Goal: Task Accomplishment & Management: Use online tool/utility

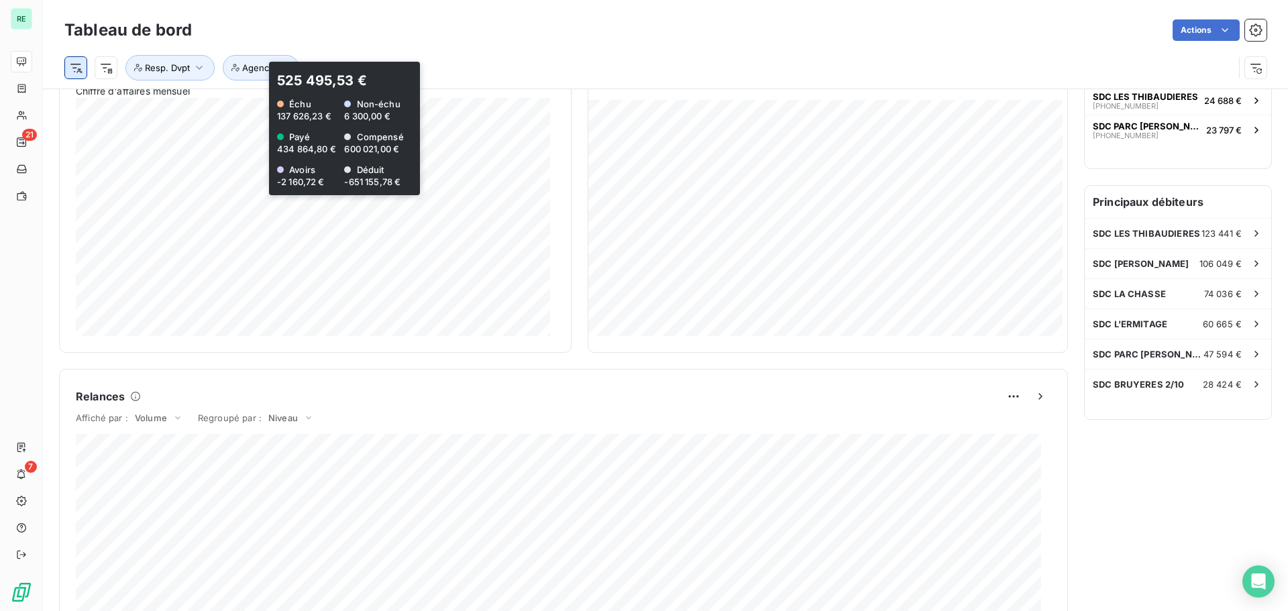
scroll to position [227, 0]
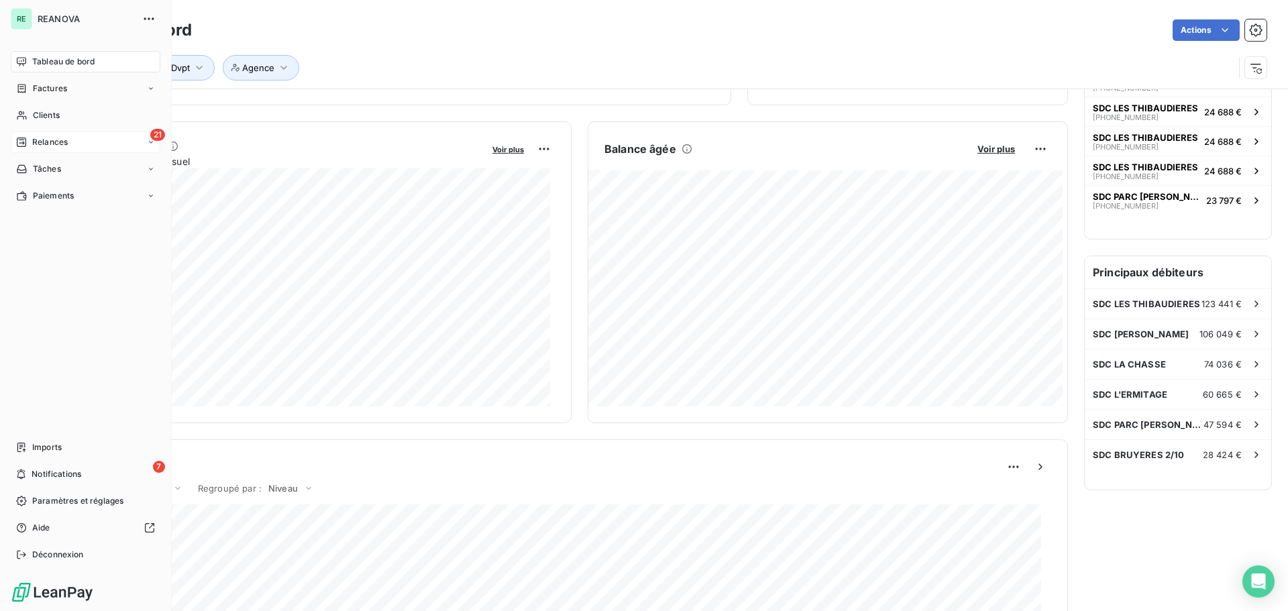
click at [44, 143] on span "Relances" at bounding box center [50, 142] width 36 height 12
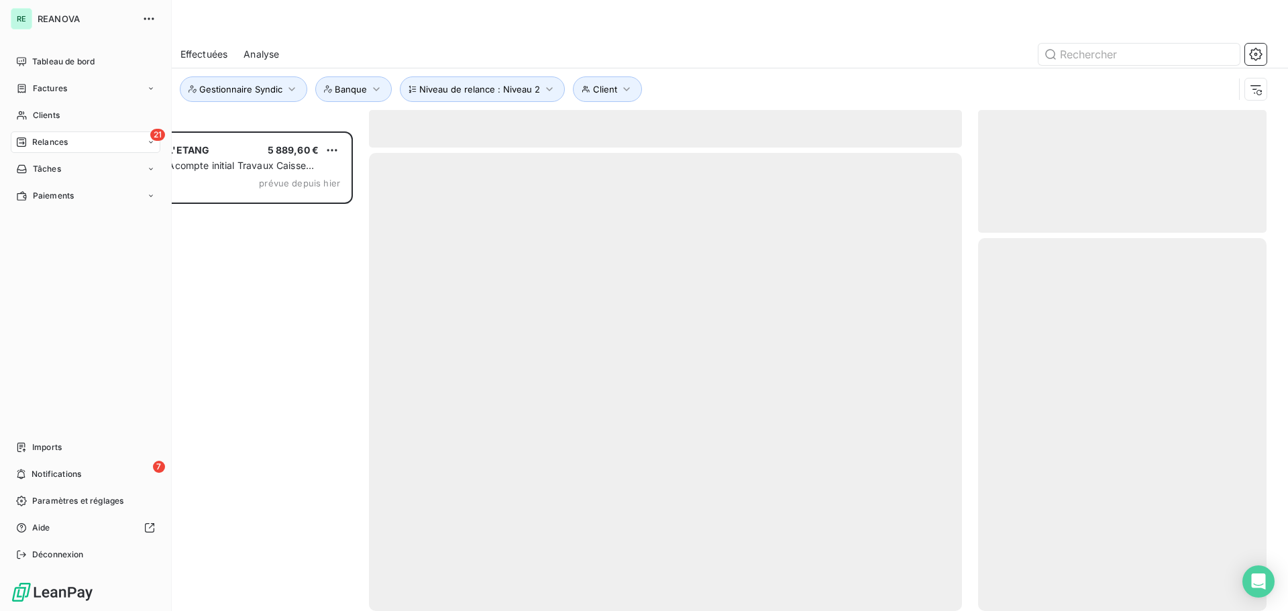
scroll to position [470, 278]
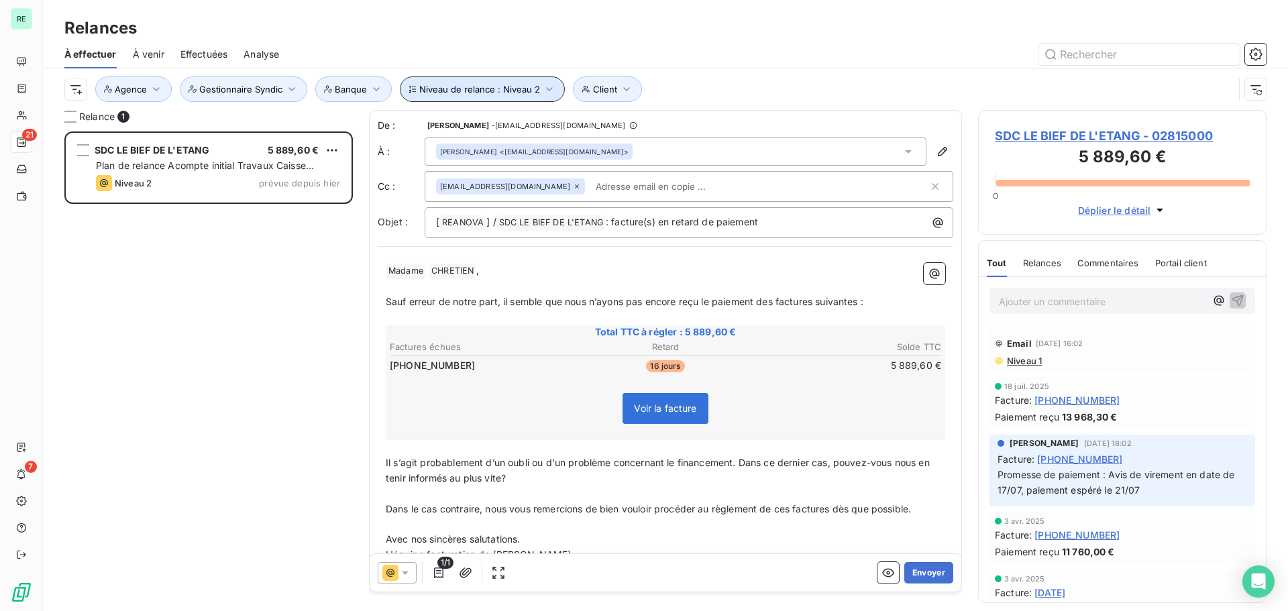
click at [526, 91] on span "Niveau de relance : Niveau 2" at bounding box center [479, 89] width 121 height 11
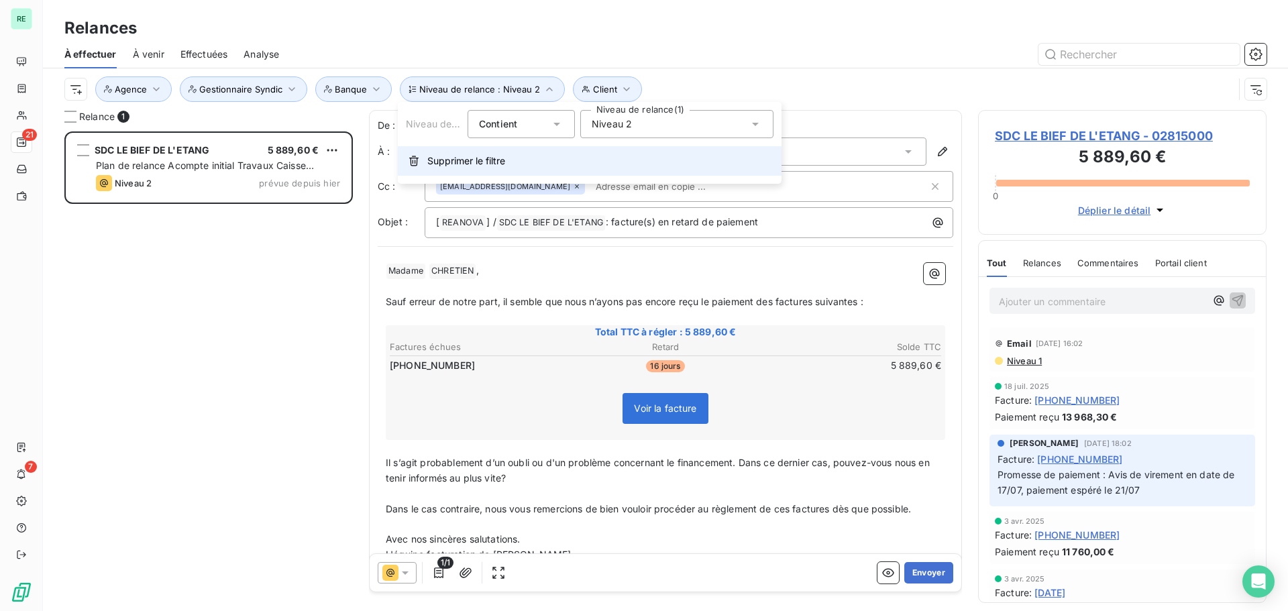
click at [435, 156] on span "Supprimer le filtre" at bounding box center [466, 160] width 78 height 13
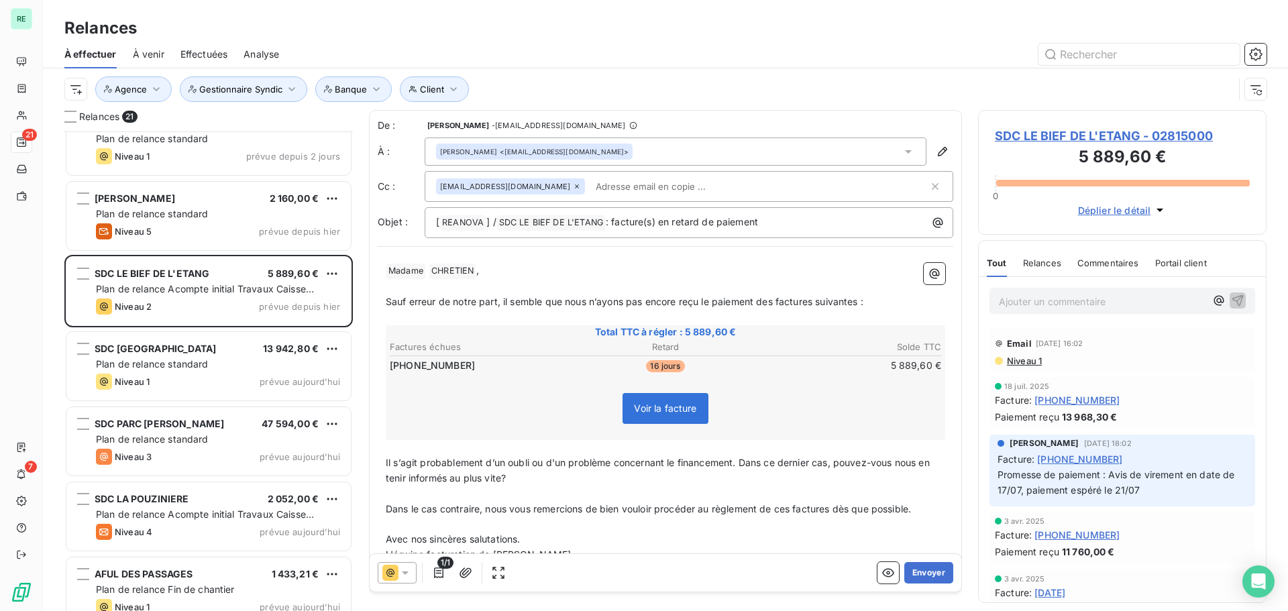
scroll to position [831, 0]
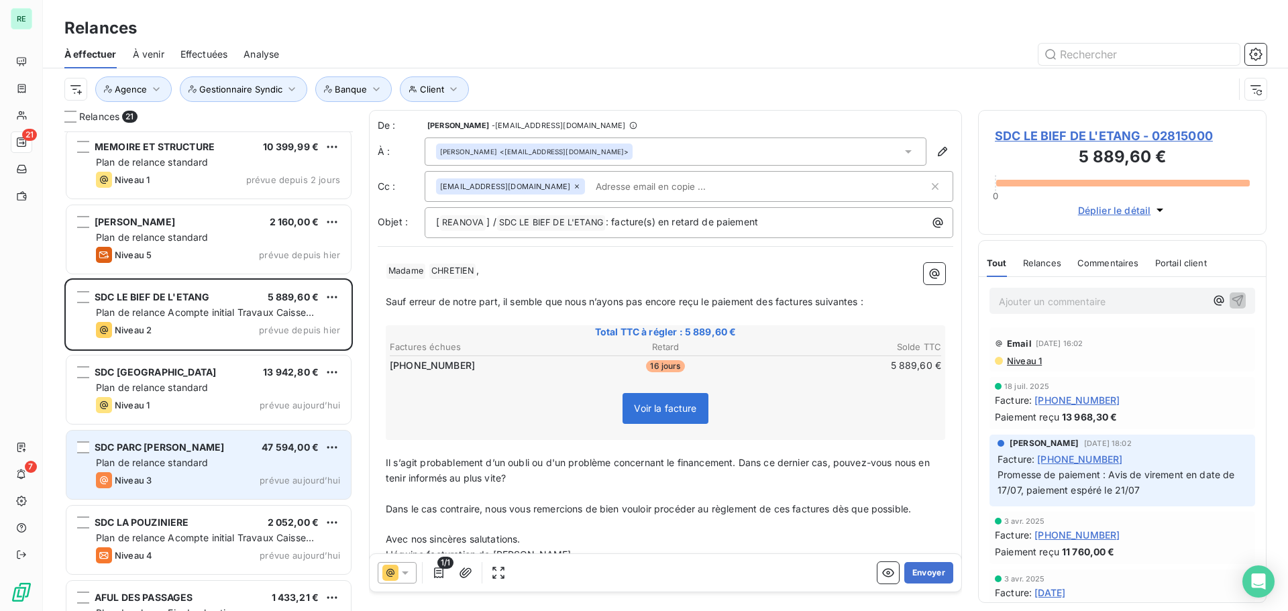
click at [172, 470] on div "SDC PARC [PERSON_NAME] 47 594,00 € Plan de relance standard Niveau 3 prévue [DA…" at bounding box center [208, 465] width 284 height 68
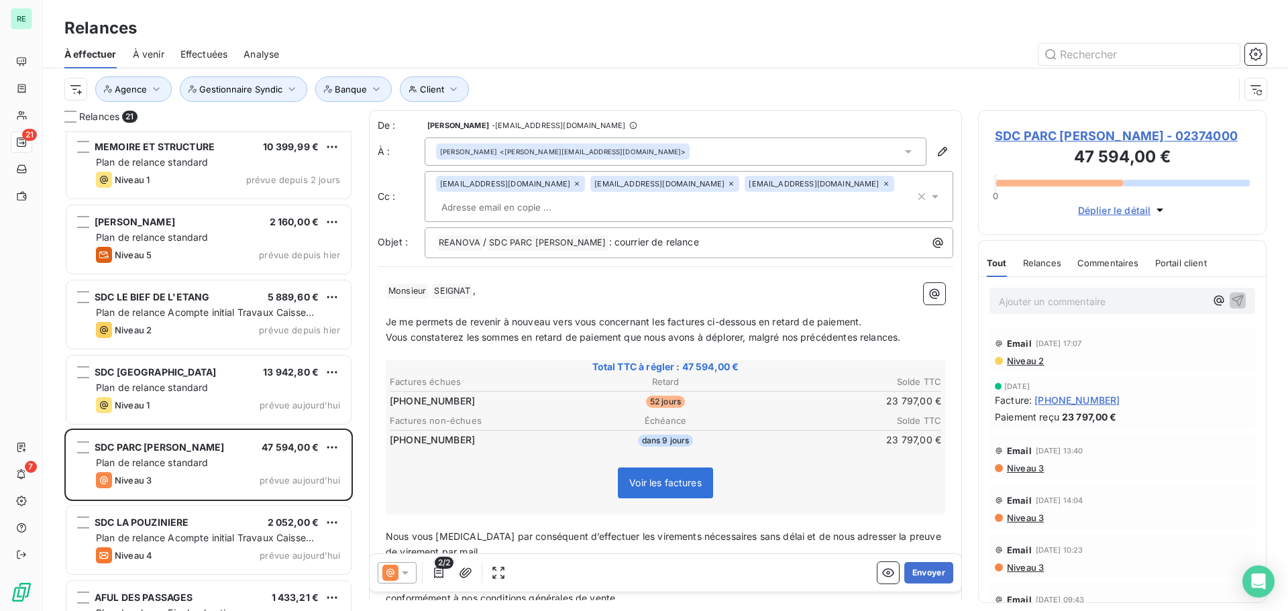
click at [401, 575] on icon at bounding box center [405, 572] width 13 height 13
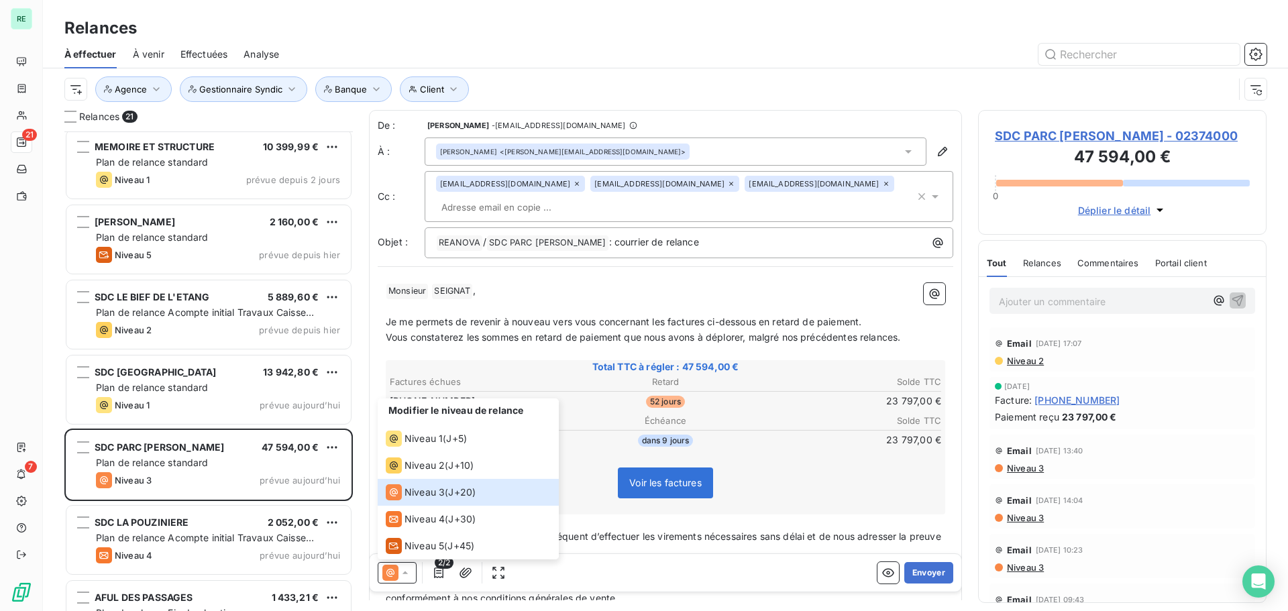
click at [389, 22] on div "Relances" at bounding box center [665, 28] width 1245 height 24
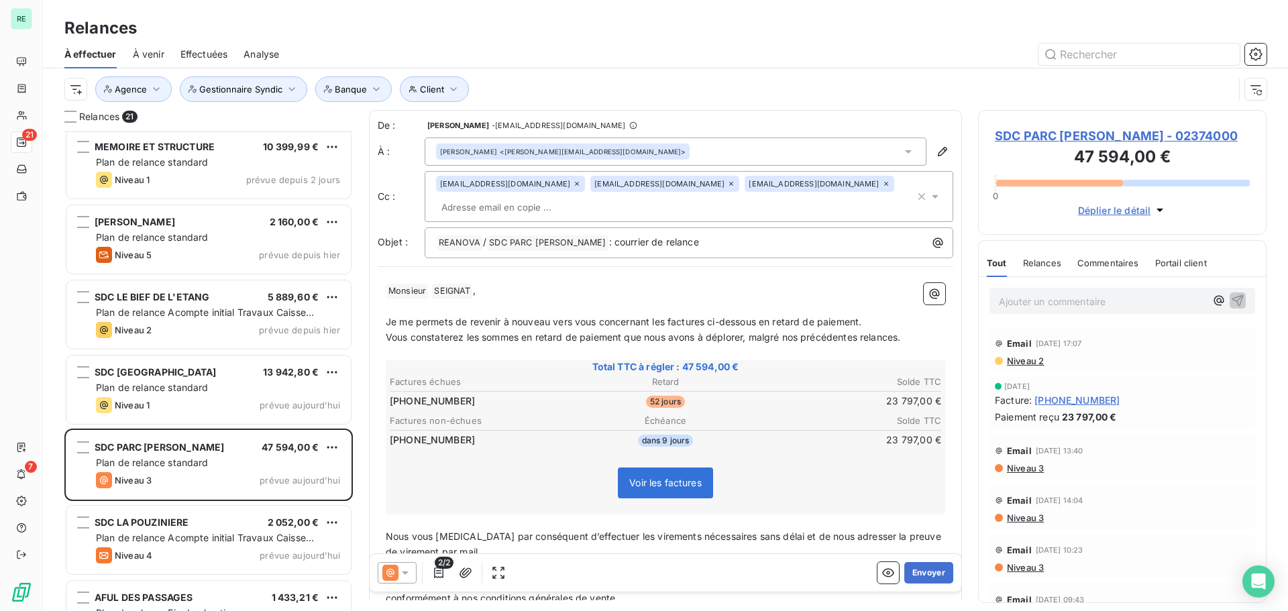
click at [396, 581] on div at bounding box center [397, 572] width 39 height 21
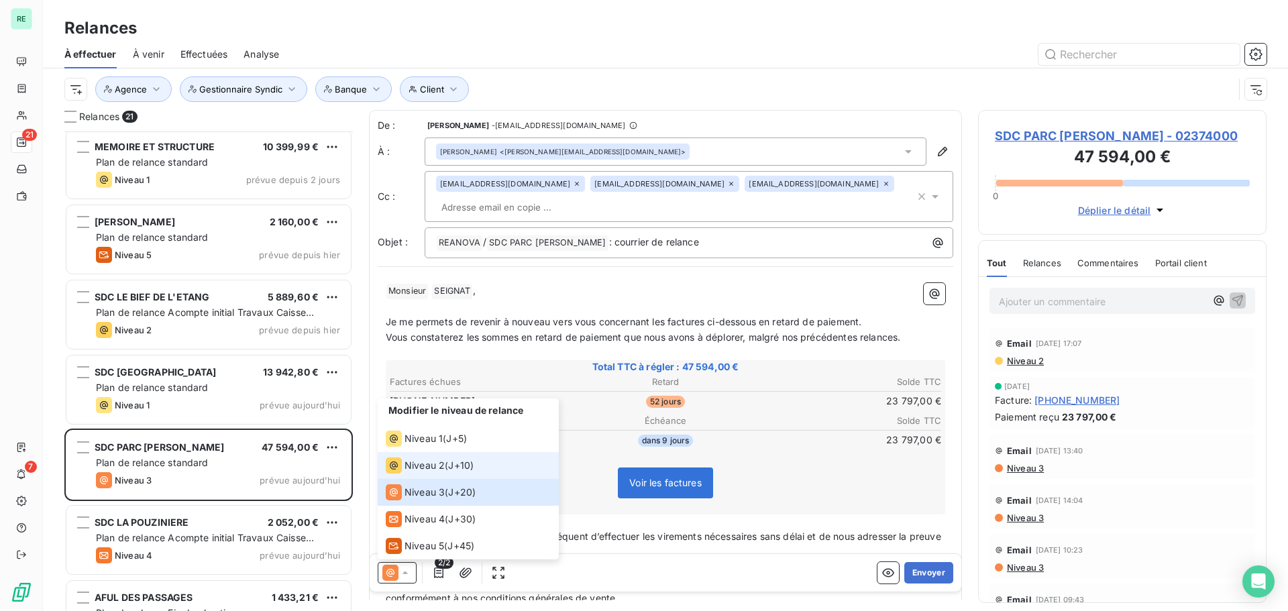
click at [410, 466] on span "Niveau 2" at bounding box center [425, 465] width 40 height 13
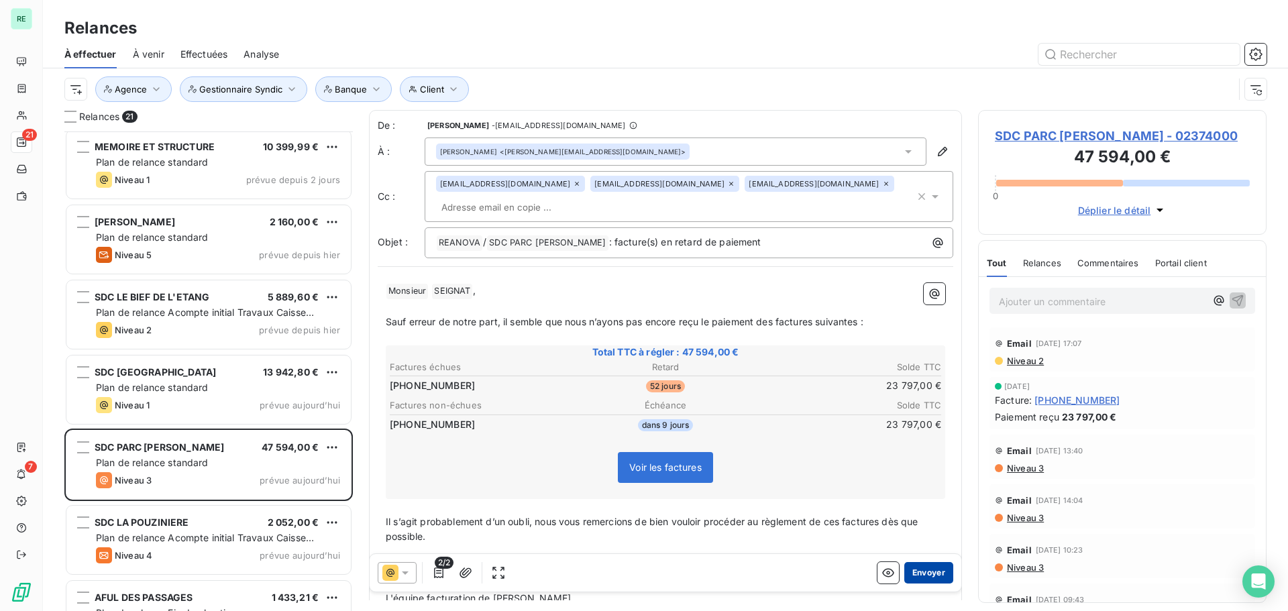
click at [919, 570] on button "Envoyer" at bounding box center [928, 572] width 49 height 21
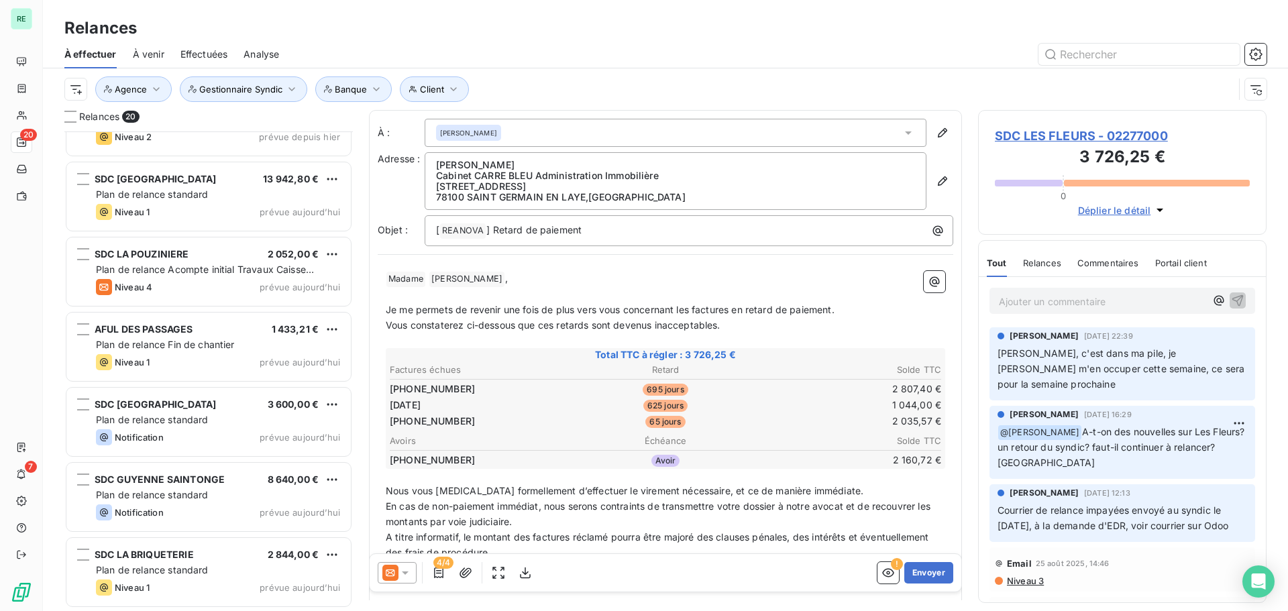
scroll to position [823, 0]
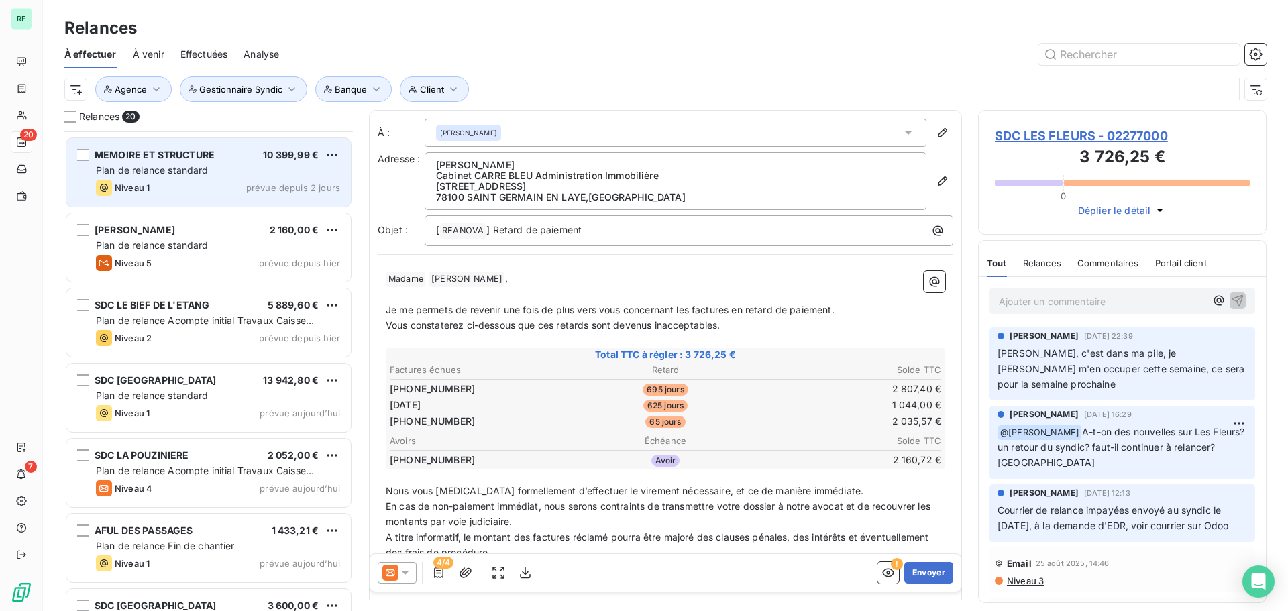
click at [229, 163] on div "MEMOIRE ET STRUCTURE 10 399,99 € Plan de relance standard Niveau 1 prévue depui…" at bounding box center [208, 172] width 284 height 68
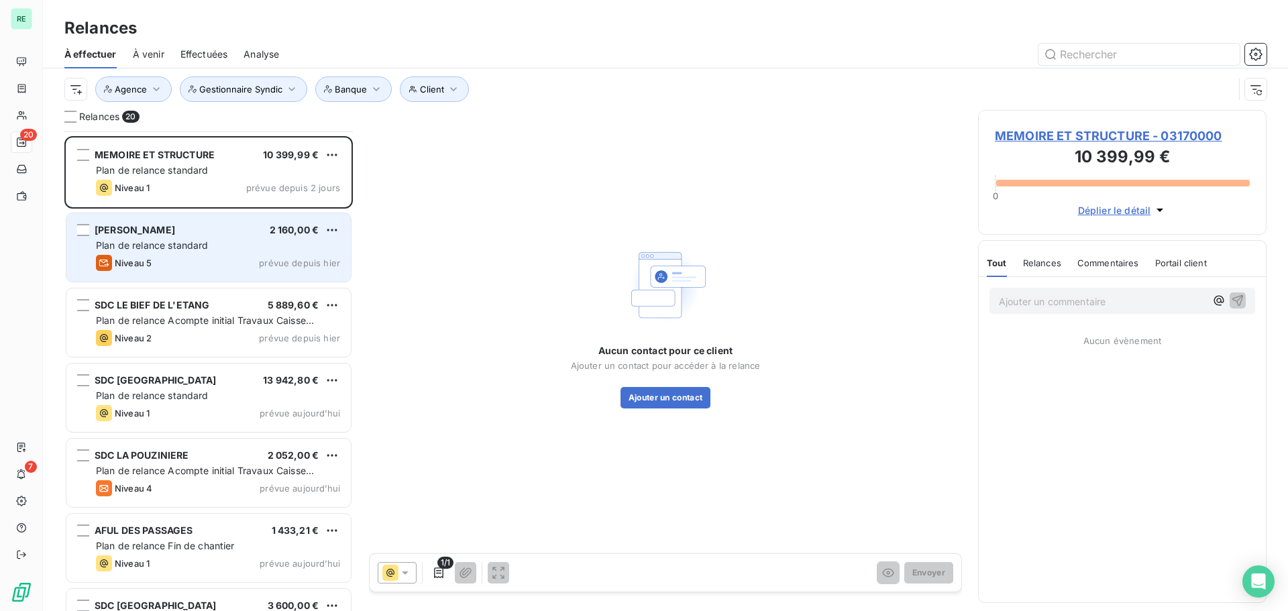
click at [170, 244] on span "Plan de relance standard" at bounding box center [152, 245] width 113 height 11
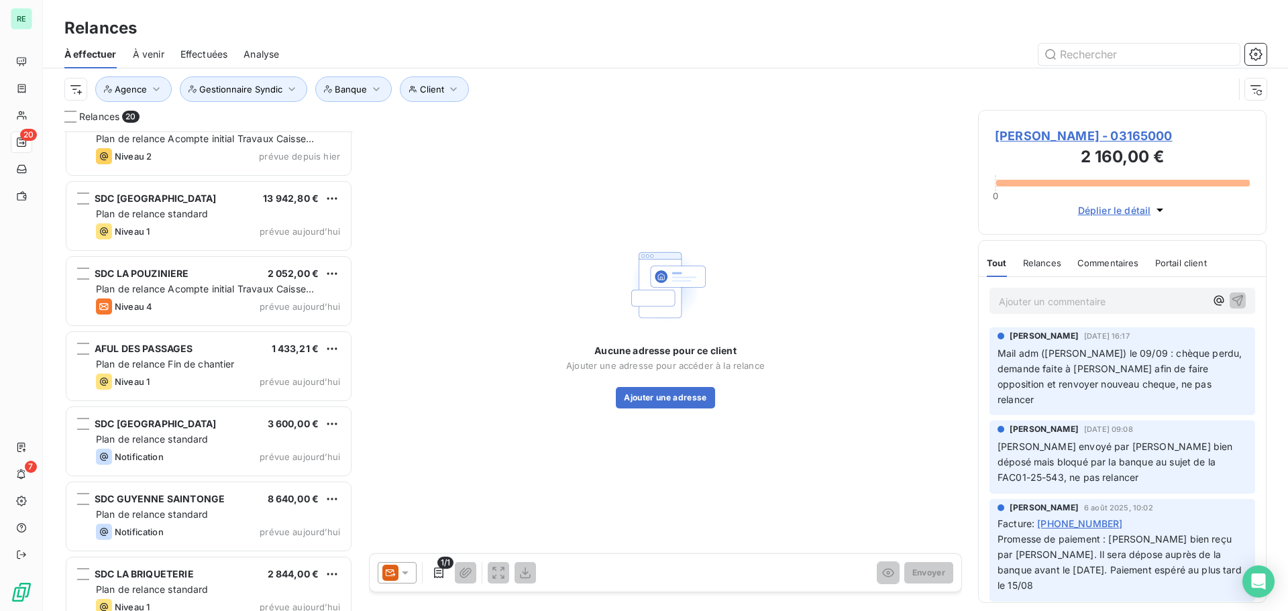
scroll to position [1024, 0]
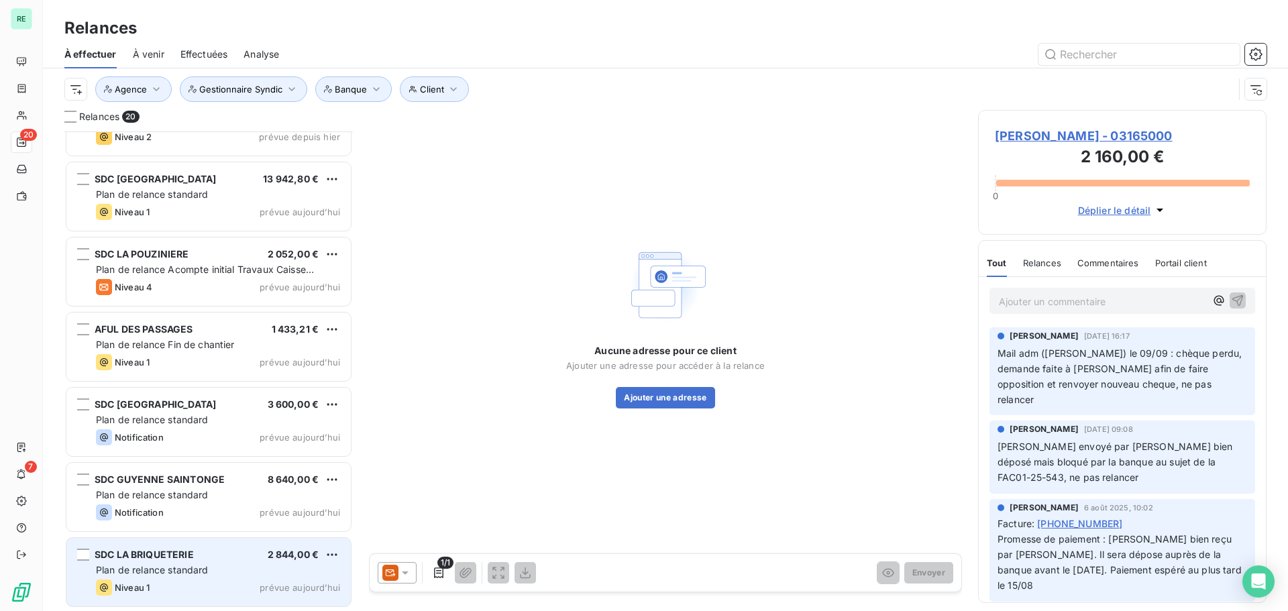
click at [205, 559] on div "SDC LA BRIQUETERIE 2 844,00 €" at bounding box center [218, 555] width 244 height 12
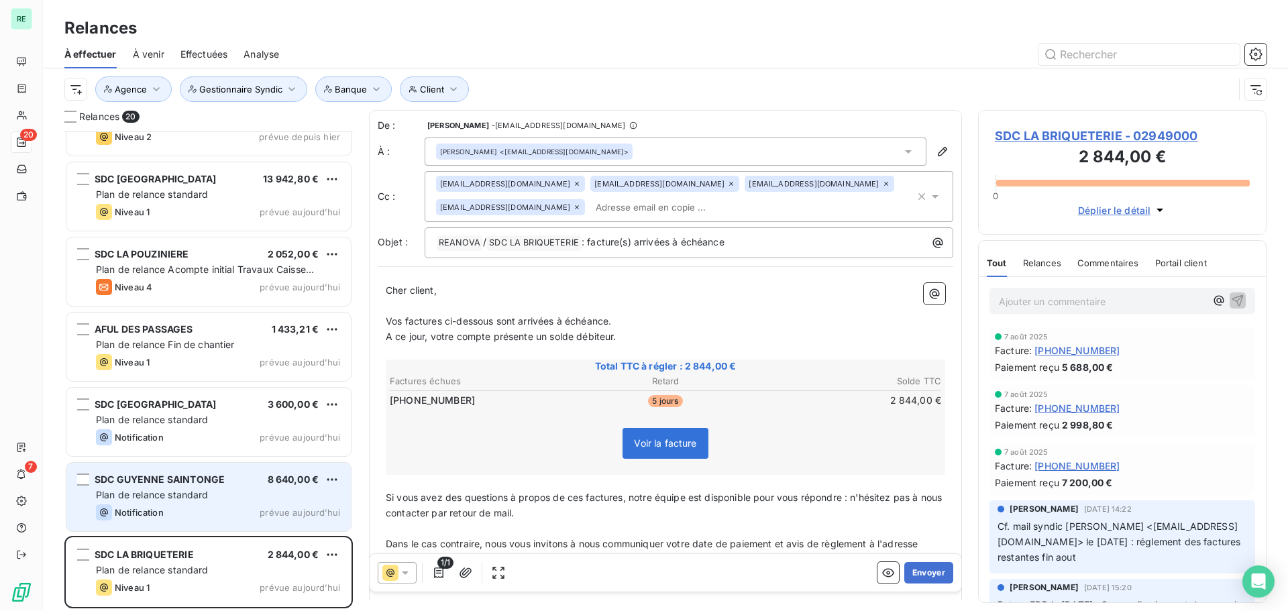
click at [182, 509] on div "Notification prévue aujourd’hui" at bounding box center [218, 513] width 244 height 16
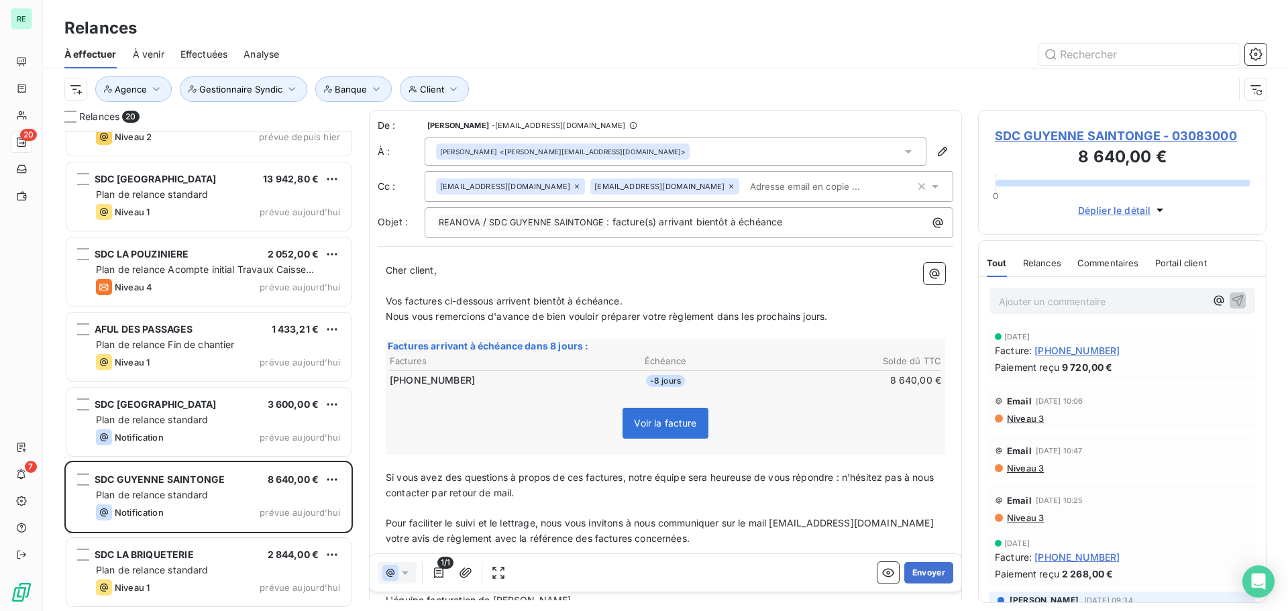
scroll to position [470, 278]
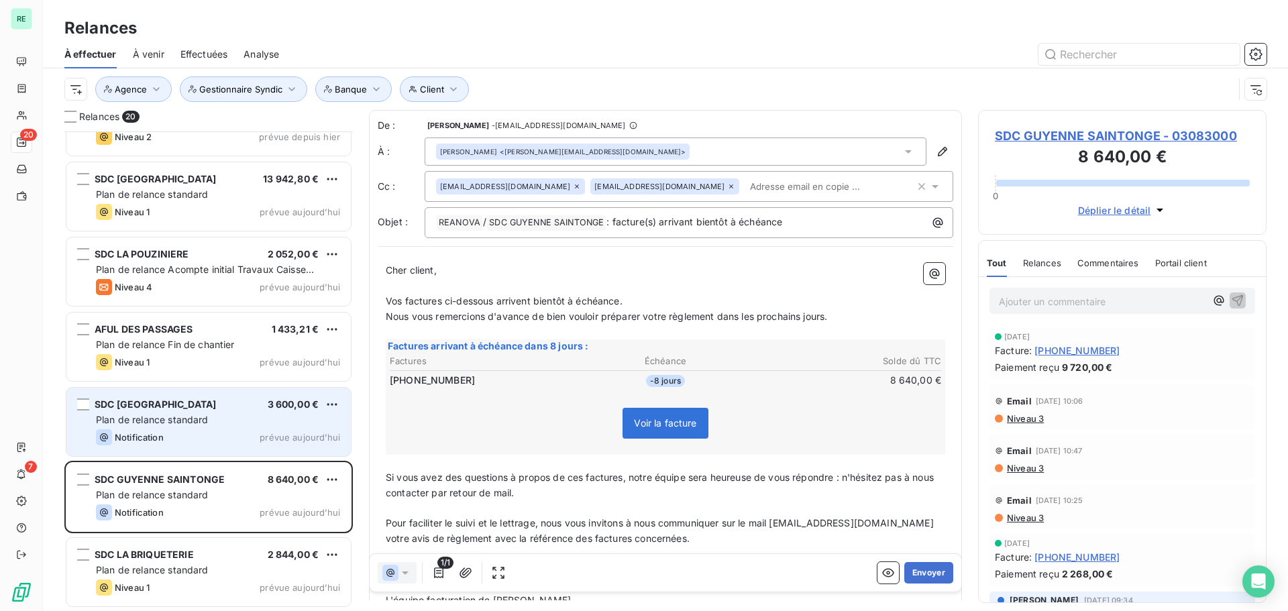
click at [187, 423] on span "Plan de relance standard" at bounding box center [152, 419] width 113 height 11
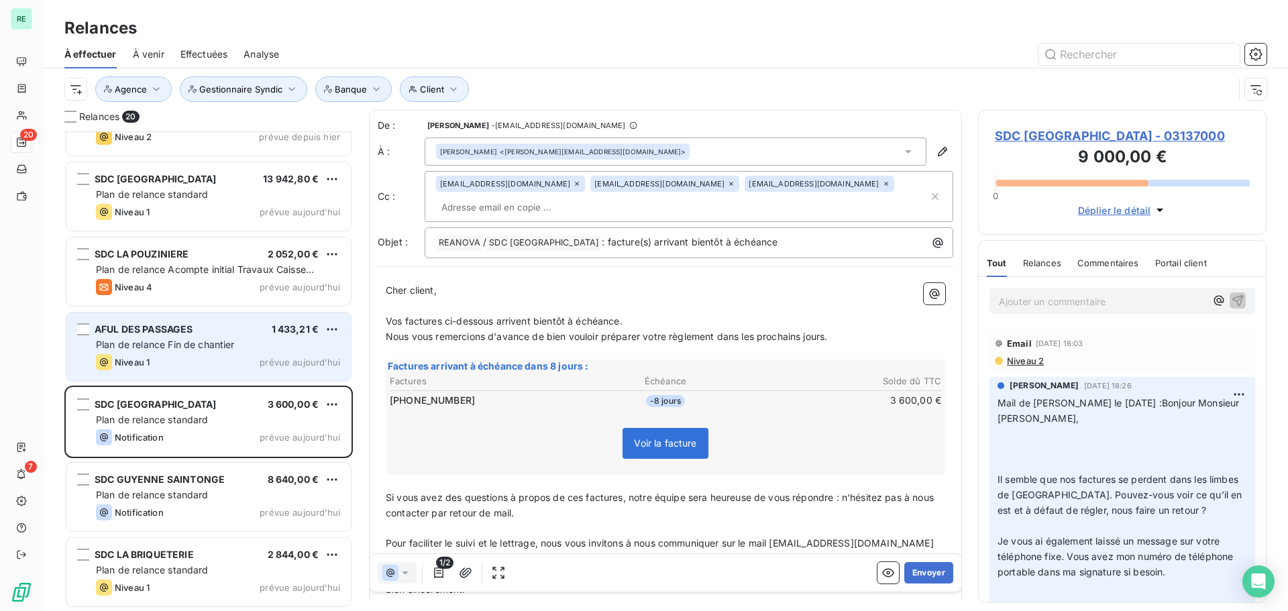
click at [181, 345] on span "Plan de relance Fin de chantier" at bounding box center [165, 344] width 139 height 11
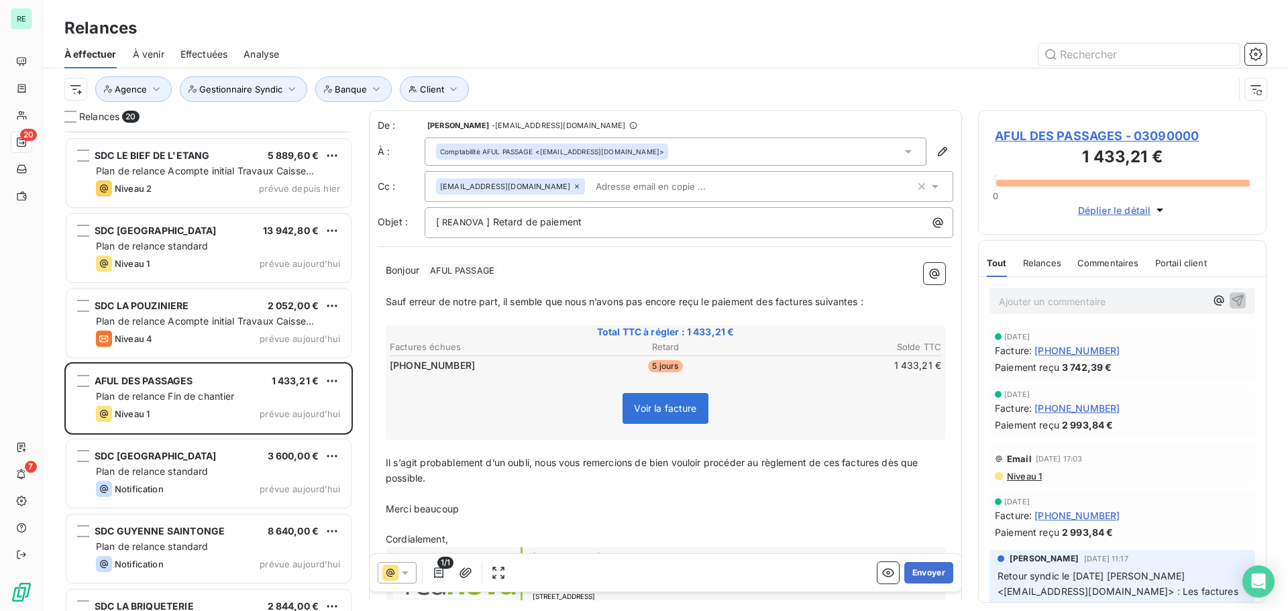
scroll to position [957, 0]
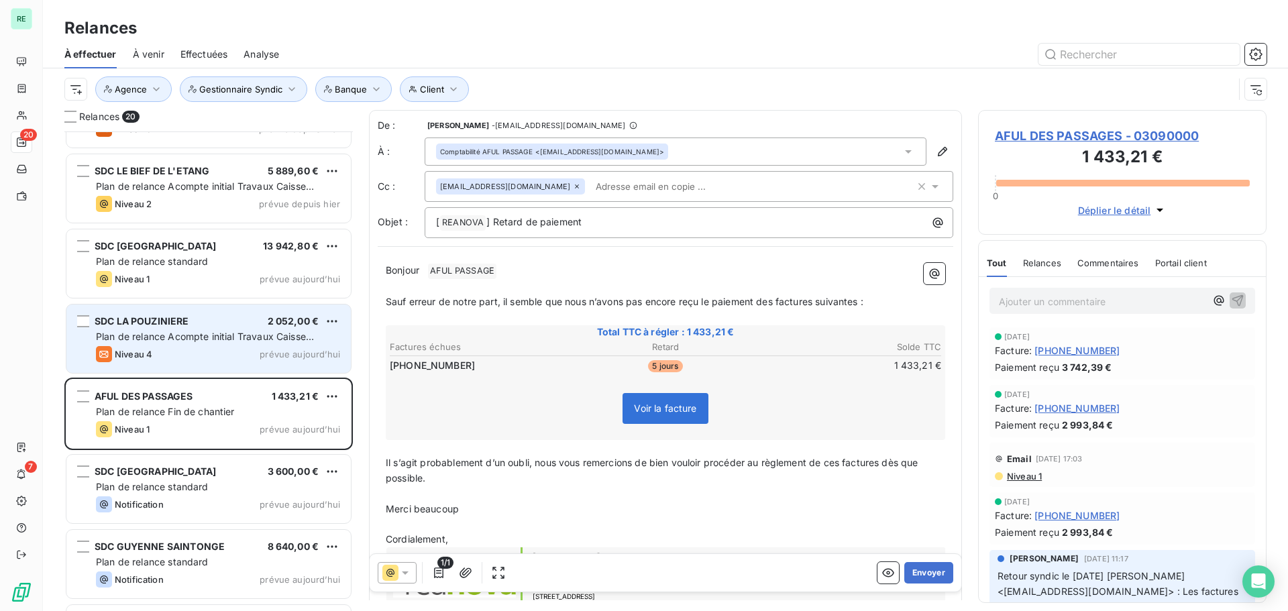
click at [208, 345] on div "SDC LA POUZINIERE 2 052,00 € Plan de relance Acompte initial Travaux Caisse d'E…" at bounding box center [208, 339] width 284 height 68
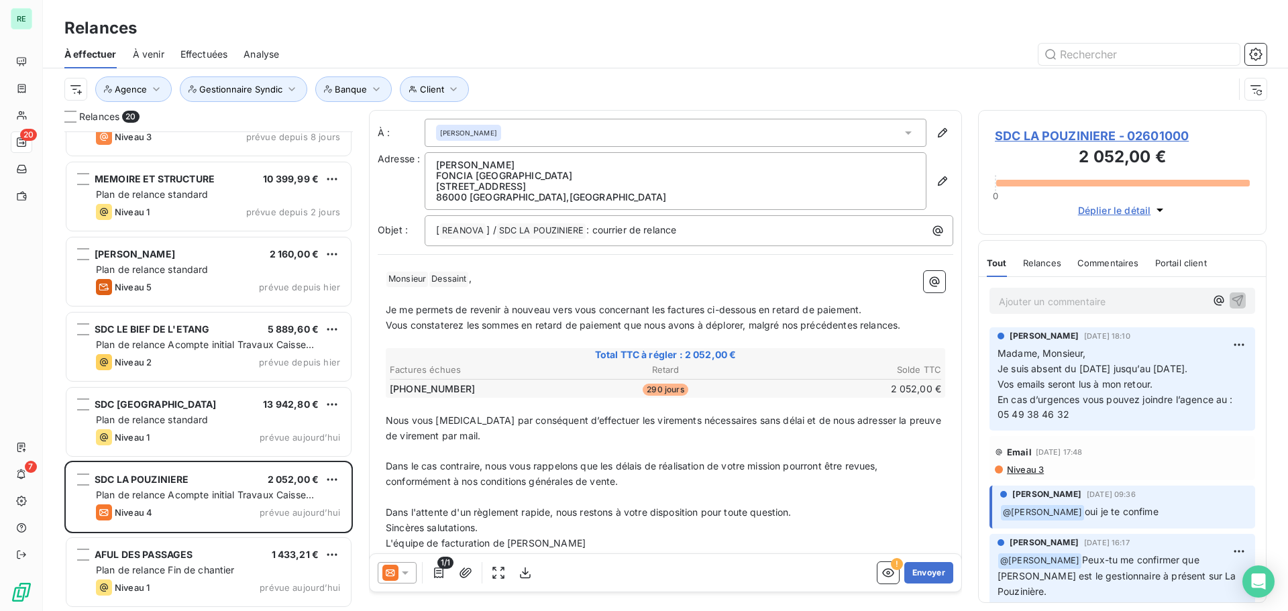
scroll to position [823, 0]
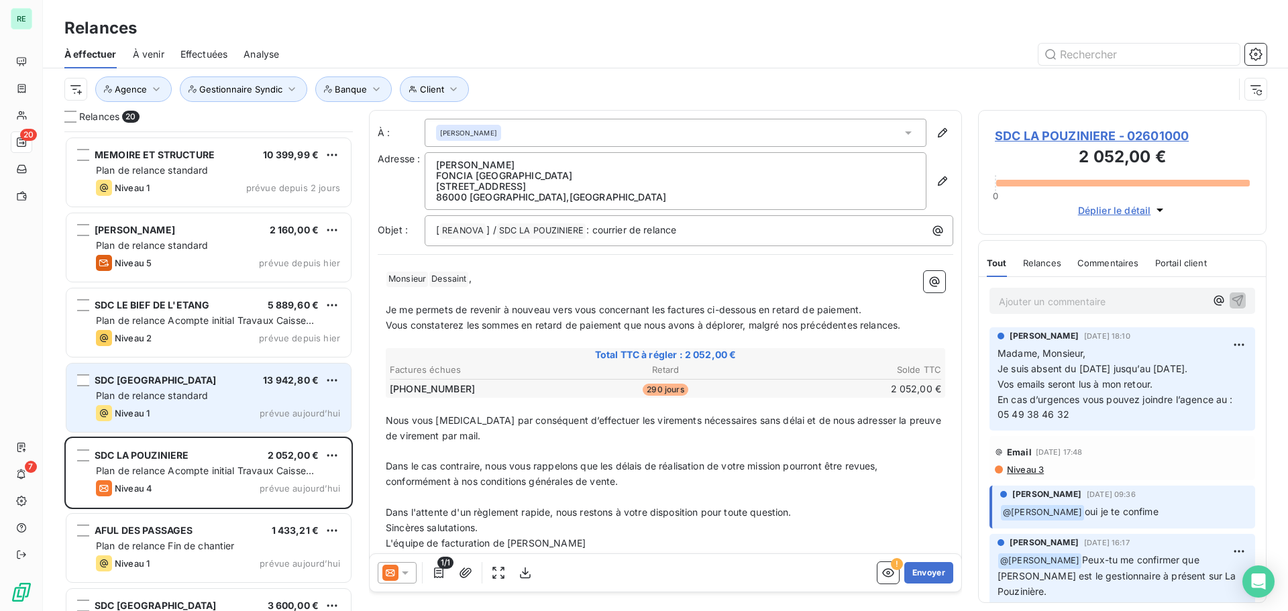
click at [193, 393] on span "Plan de relance standard" at bounding box center [152, 395] width 113 height 11
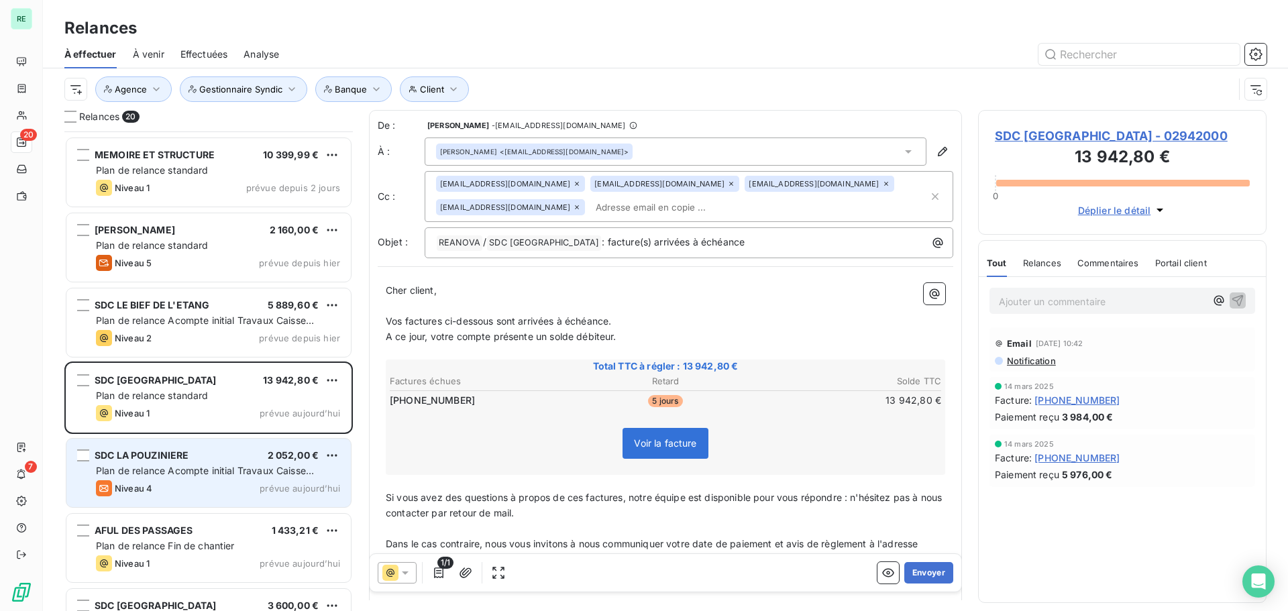
click at [191, 456] on div "SDC LA POUZINIERE 2 052,00 €" at bounding box center [218, 456] width 244 height 12
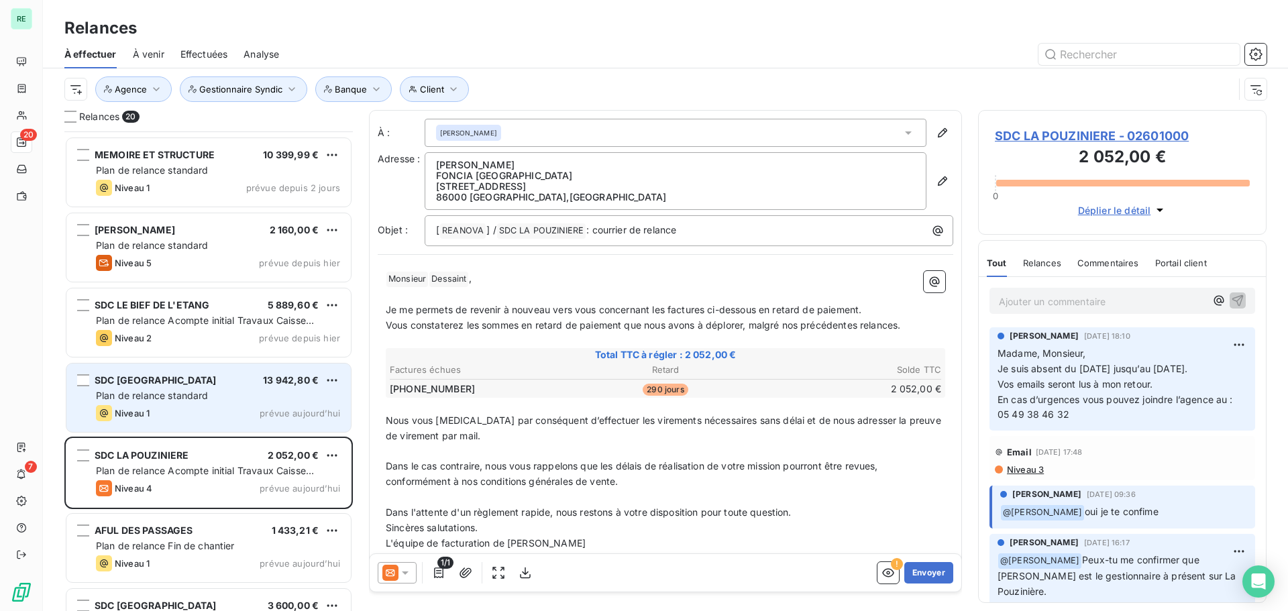
click at [197, 394] on span "Plan de relance standard" at bounding box center [152, 395] width 113 height 11
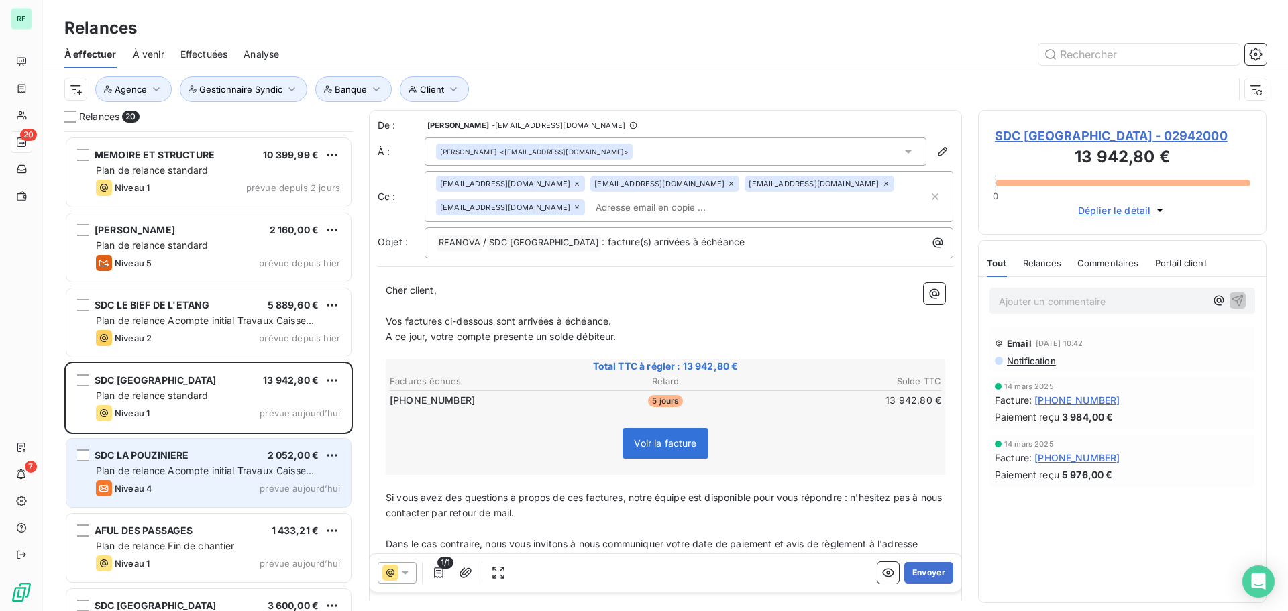
click at [188, 456] on span "SDC LA POUZINIERE" at bounding box center [142, 455] width 95 height 11
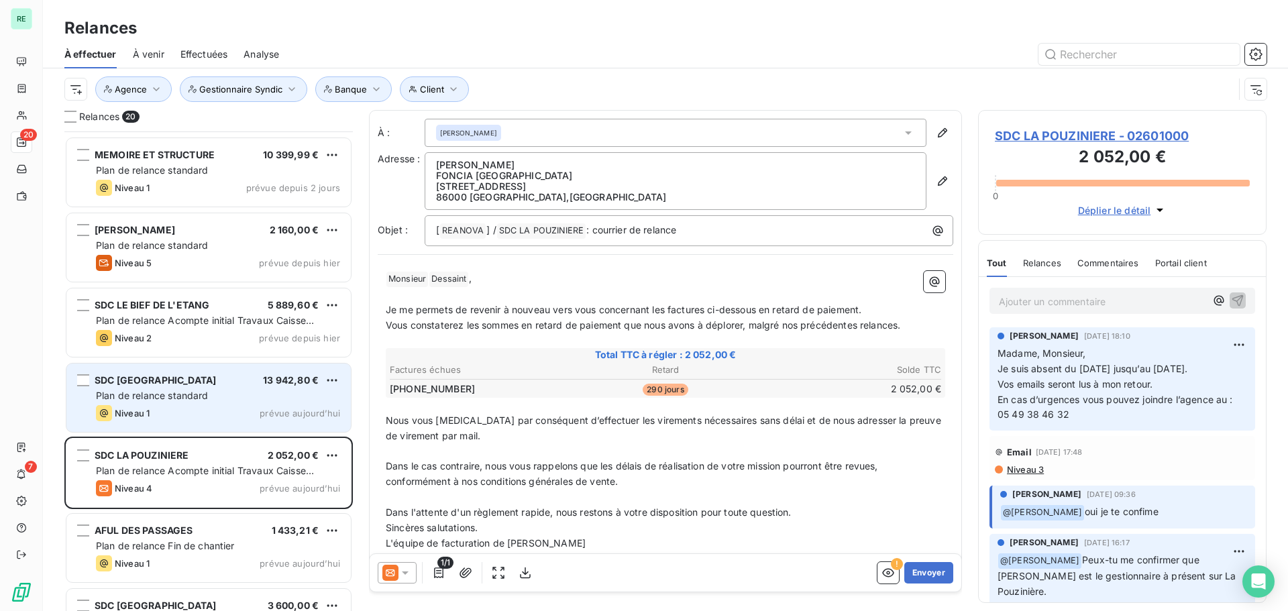
click at [141, 413] on span "Niveau 1" at bounding box center [132, 413] width 35 height 11
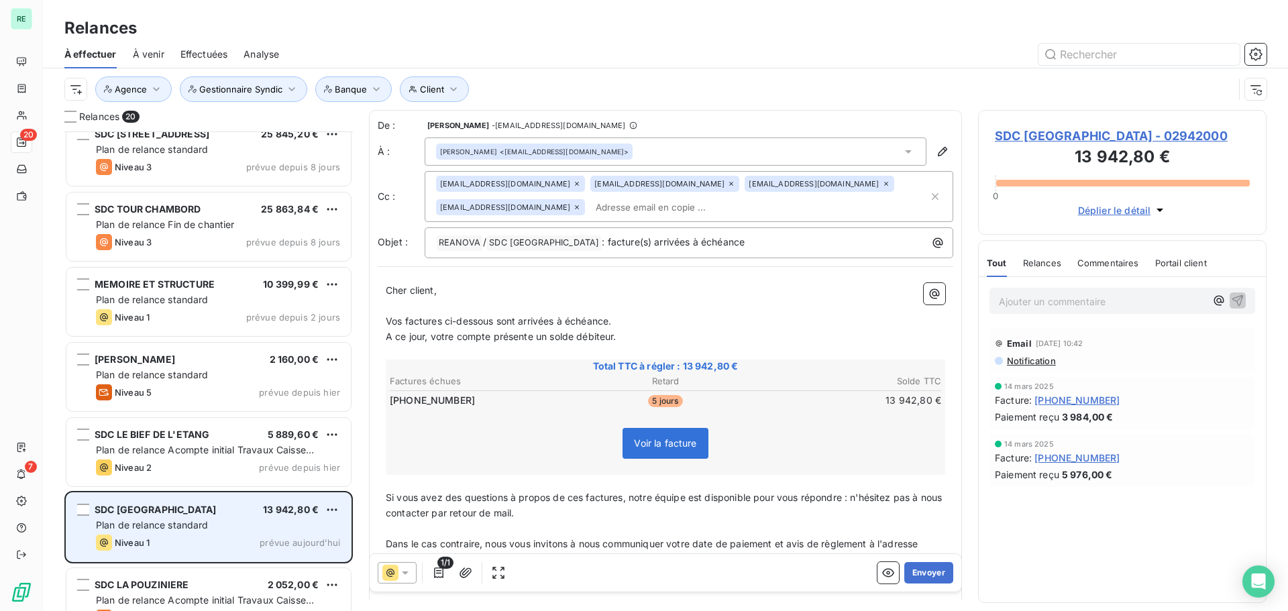
scroll to position [688, 0]
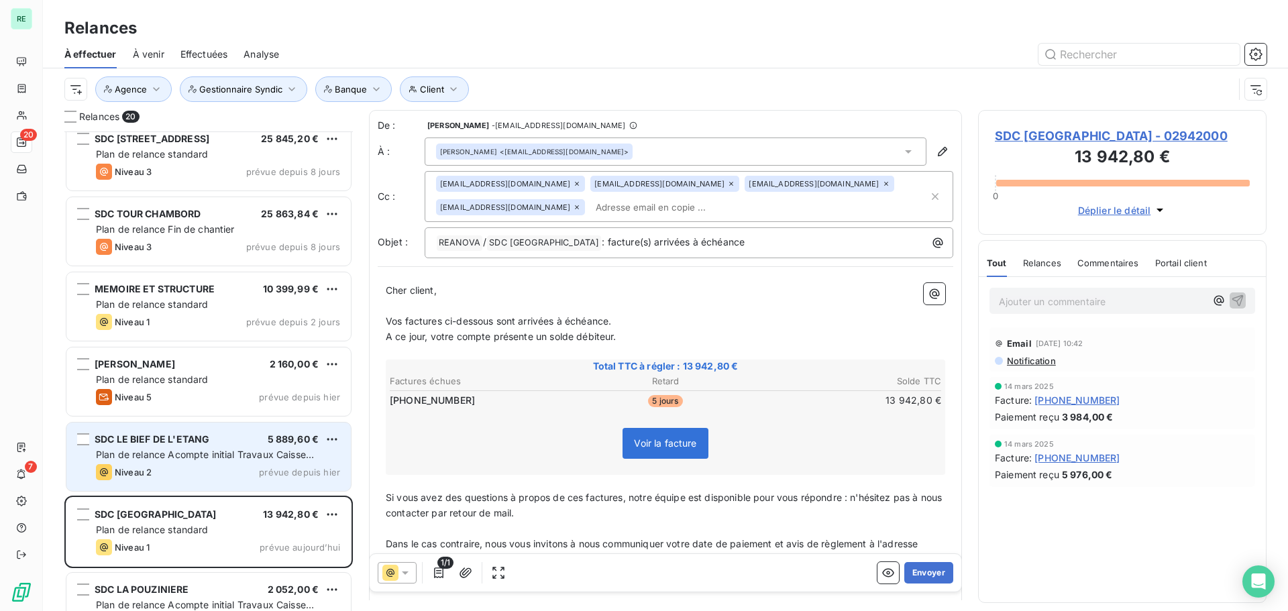
click at [202, 439] on span "SDC LE BIEF DE L'ETANG" at bounding box center [152, 438] width 115 height 11
